Goal: Navigation & Orientation: Find specific page/section

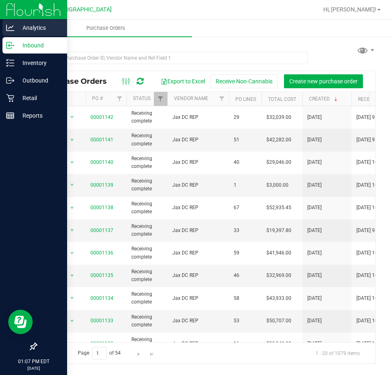
click at [39, 26] on p "Analytics" at bounding box center [38, 28] width 49 height 10
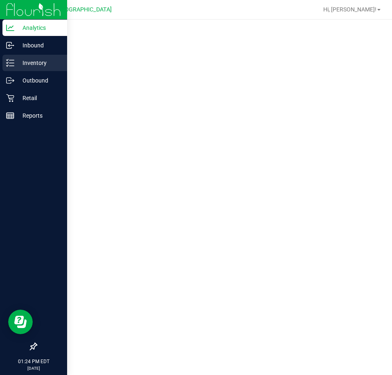
click at [27, 58] on p "Inventory" at bounding box center [38, 63] width 49 height 10
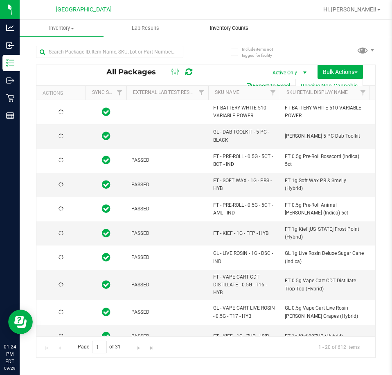
click at [227, 27] on span "Inventory Counts" at bounding box center [229, 28] width 61 height 7
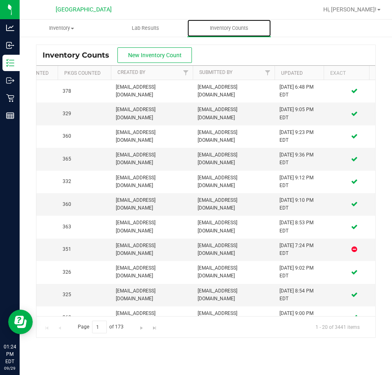
scroll to position [0, 285]
